Goal: Communication & Community: Answer question/provide support

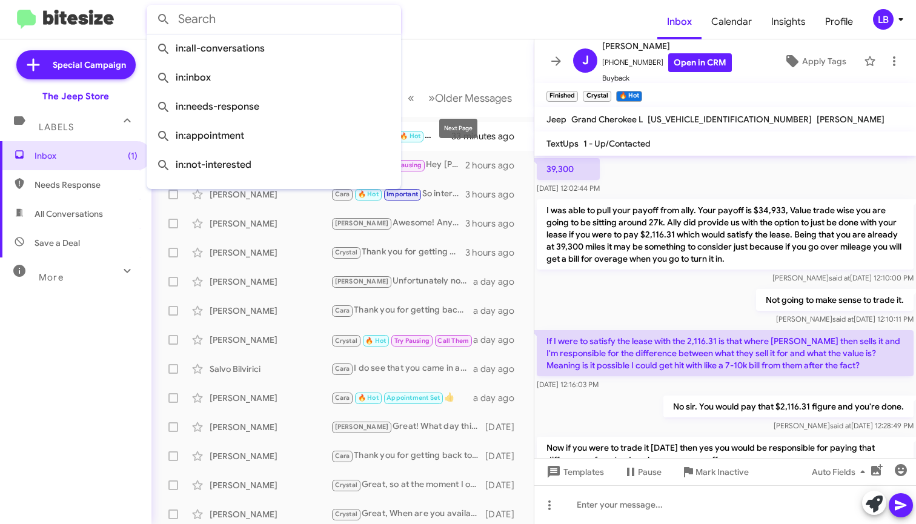
scroll to position [824, 0]
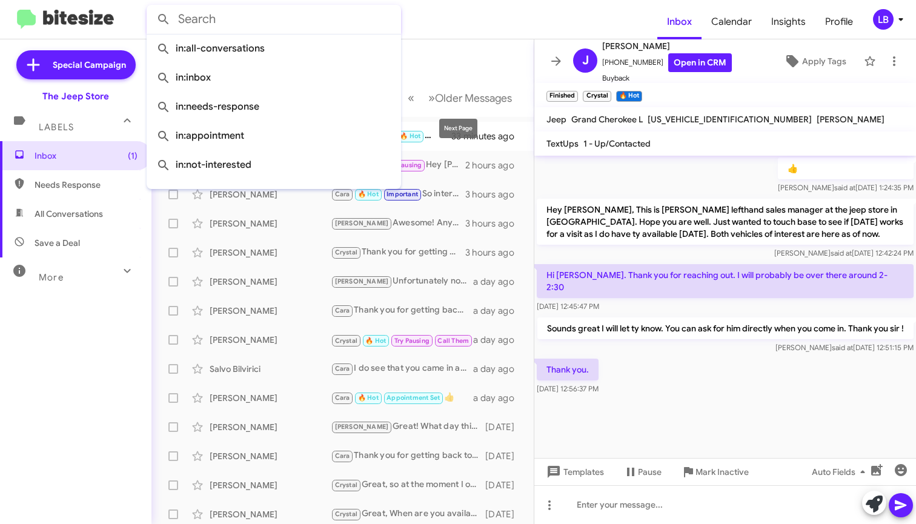
click at [454, 51] on mat-toolbar-row "Inbox" at bounding box center [342, 58] width 382 height 39
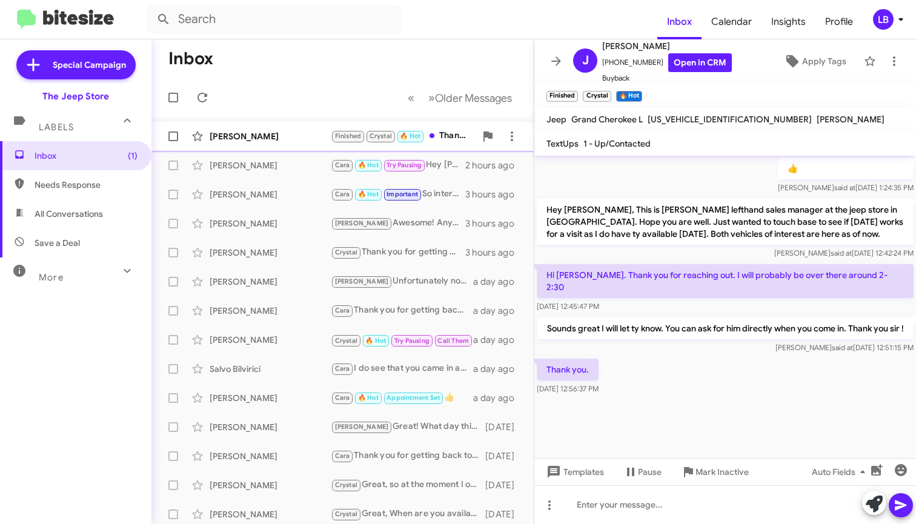
click at [292, 138] on div "[PERSON_NAME]" at bounding box center [270, 136] width 121 height 12
click at [672, 180] on div "👍 [PERSON_NAME] said at [DATE] 1:24:35 PM" at bounding box center [725, 175] width 382 height 41
click at [207, 1] on mat-toolbar "Inbox Calendar Insights Profile LB" at bounding box center [458, 19] width 916 height 39
click at [285, 61] on mat-toolbar-row "Inbox" at bounding box center [342, 58] width 382 height 39
click at [262, 135] on div "[PERSON_NAME]" at bounding box center [270, 136] width 121 height 12
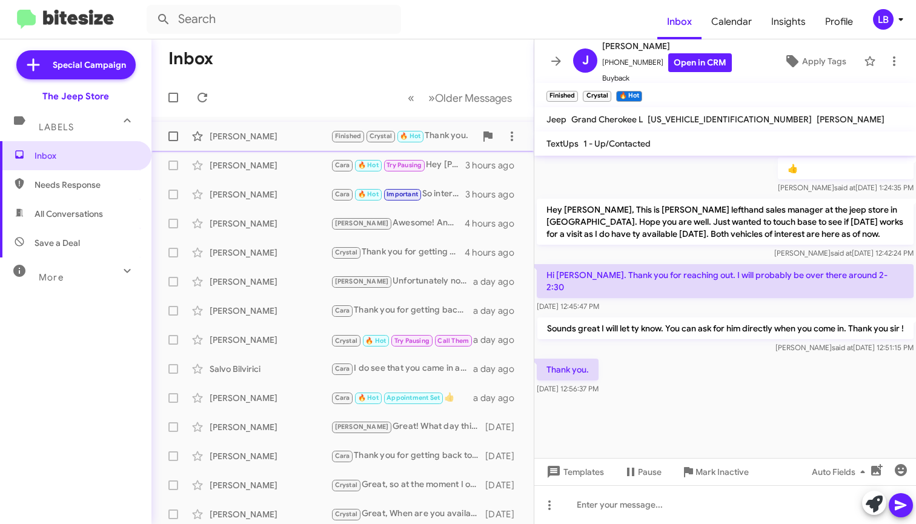
click at [262, 135] on div "[PERSON_NAME]" at bounding box center [270, 136] width 121 height 12
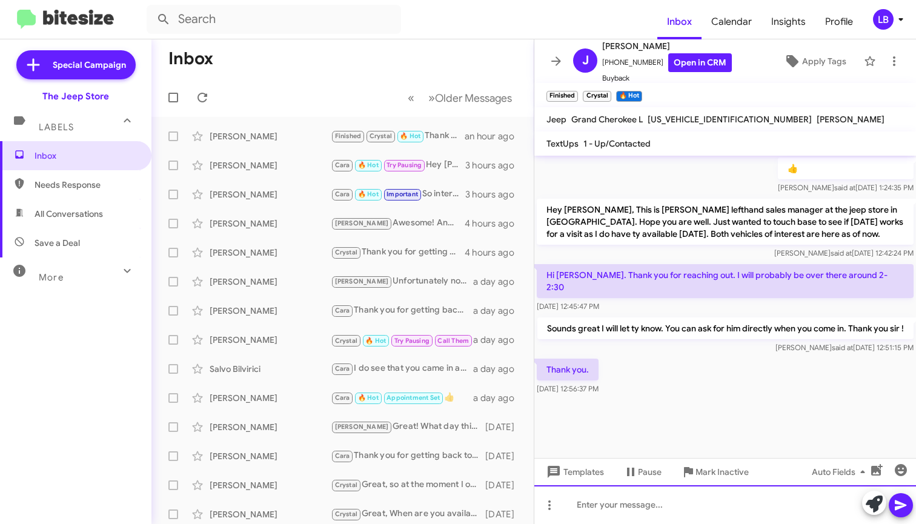
click at [657, 497] on div at bounding box center [725, 504] width 382 height 39
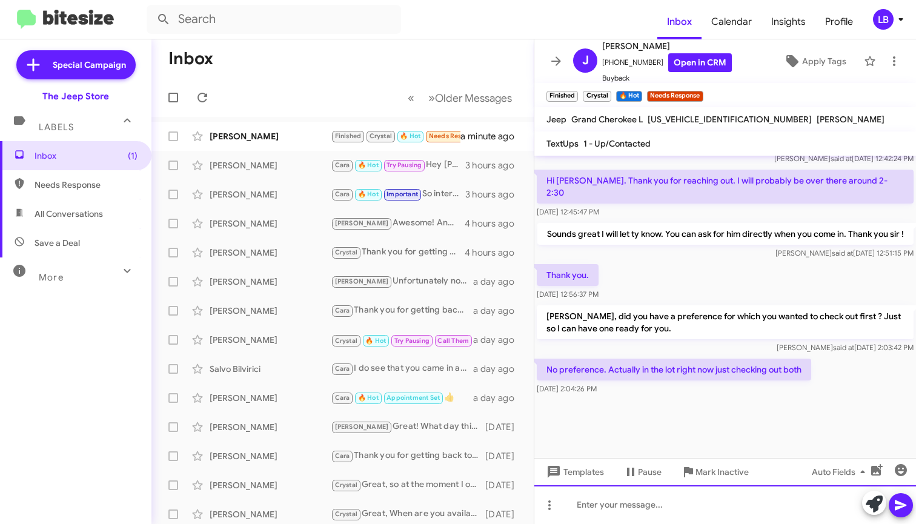
scroll to position [788, 0]
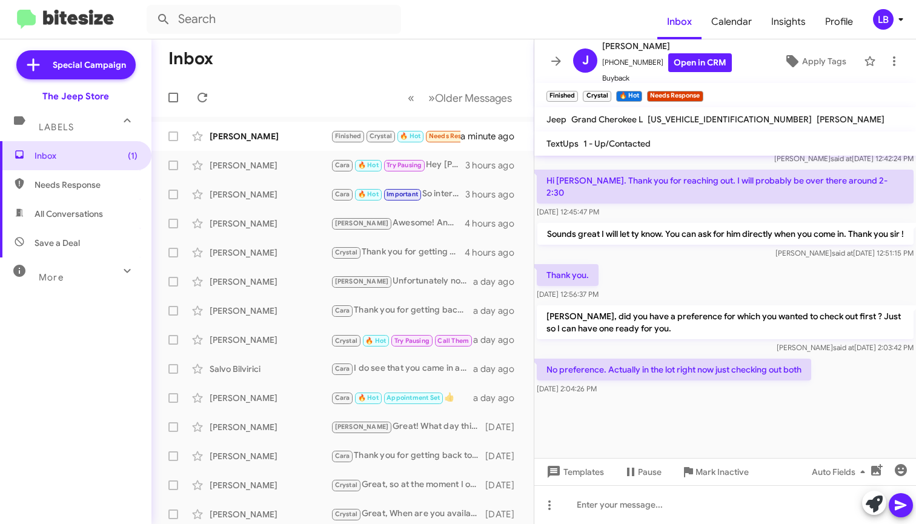
click at [707, 273] on div "Thank you. [DATE] 12:56:37 PM" at bounding box center [725, 282] width 382 height 41
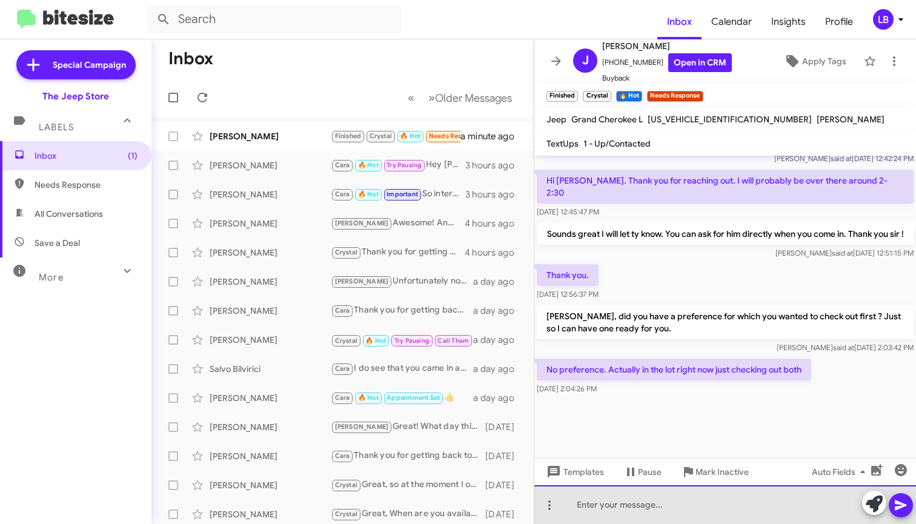
click at [719, 511] on div at bounding box center [725, 504] width 382 height 39
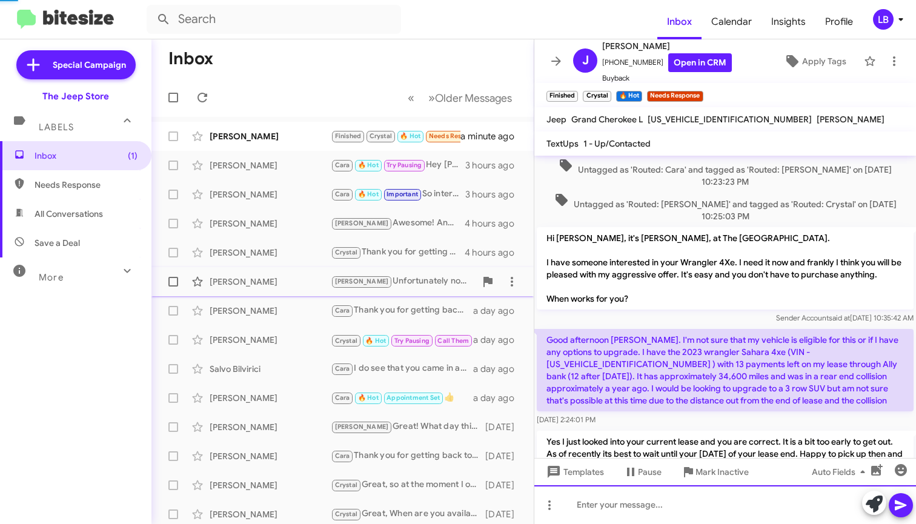
scroll to position [61, 0]
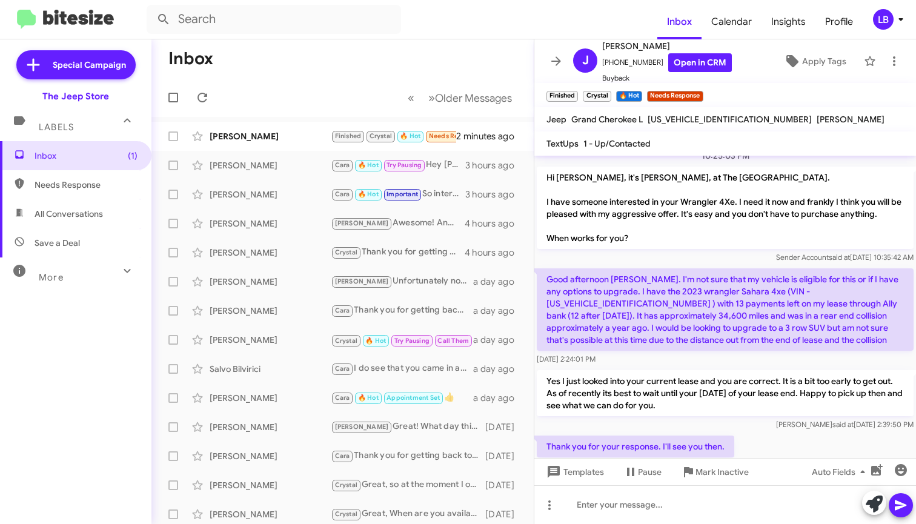
click at [319, 99] on mat-toolbar-row "« Previous » Next Older Messages" at bounding box center [342, 97] width 382 height 39
click at [289, 144] on div "[PERSON_NAME] Finished Crystal 🔥 Hot Needs Response No preference. Actually in …" at bounding box center [342, 136] width 363 height 24
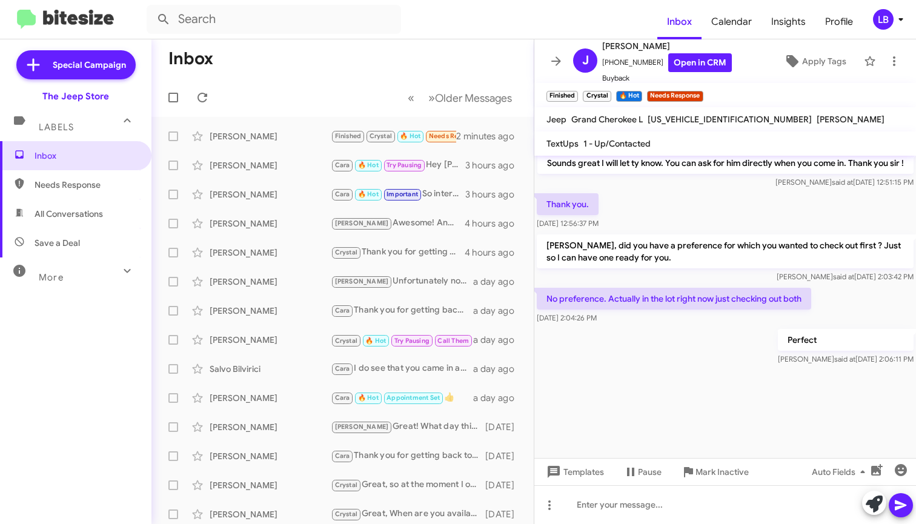
scroll to position [2059, 0]
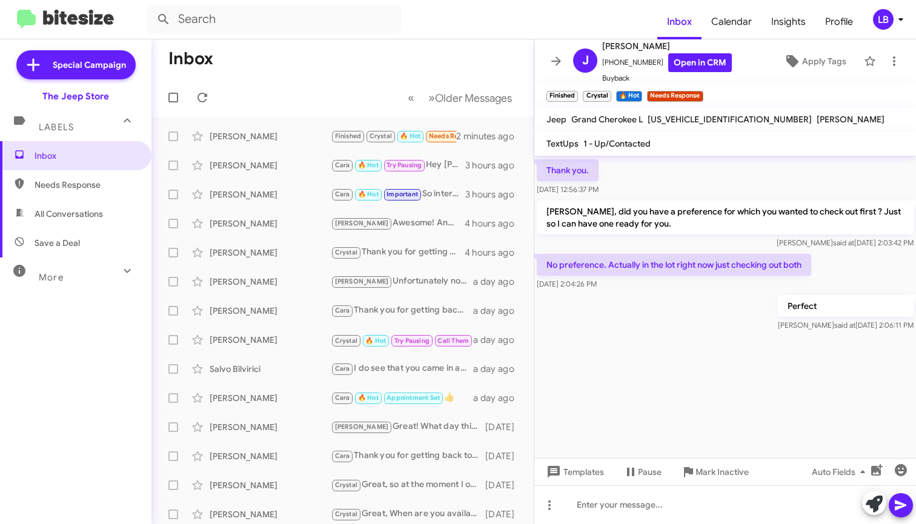
click at [744, 184] on div "Thank you. [DATE] 12:56:37 PM" at bounding box center [725, 177] width 382 height 41
click at [704, 188] on div "Thank you. [DATE] 12:56:37 PM" at bounding box center [725, 177] width 382 height 41
click at [332, 73] on mat-toolbar-row "Inbox" at bounding box center [342, 58] width 382 height 39
click at [298, 71] on mat-toolbar-row "Inbox" at bounding box center [342, 58] width 382 height 39
click at [338, 87] on mat-toolbar-row "« Previous » Next Older Messages" at bounding box center [342, 97] width 382 height 39
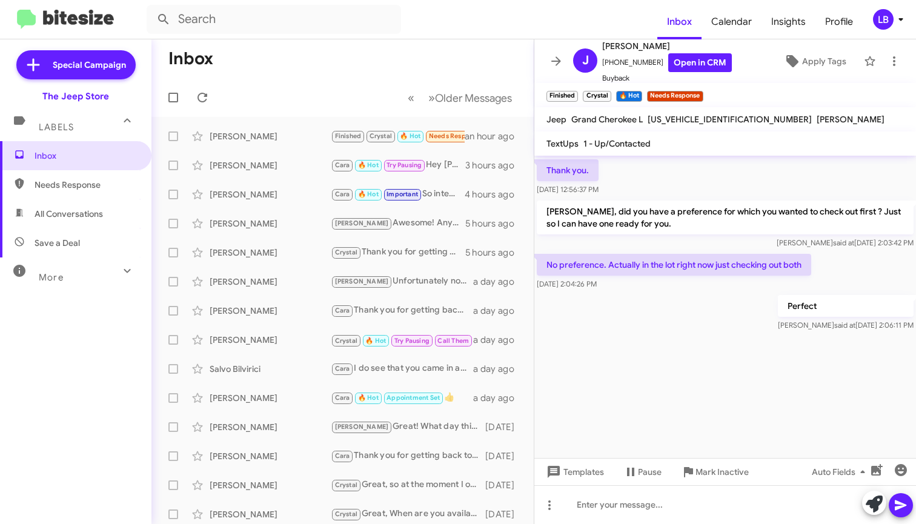
click at [732, 171] on div "Thank you. [DATE] 12:56:37 PM" at bounding box center [725, 177] width 382 height 41
click at [227, 1] on mat-toolbar "Inbox Calendar Insights Profile LB" at bounding box center [458, 19] width 916 height 39
